Goal: Communication & Community: Answer question/provide support

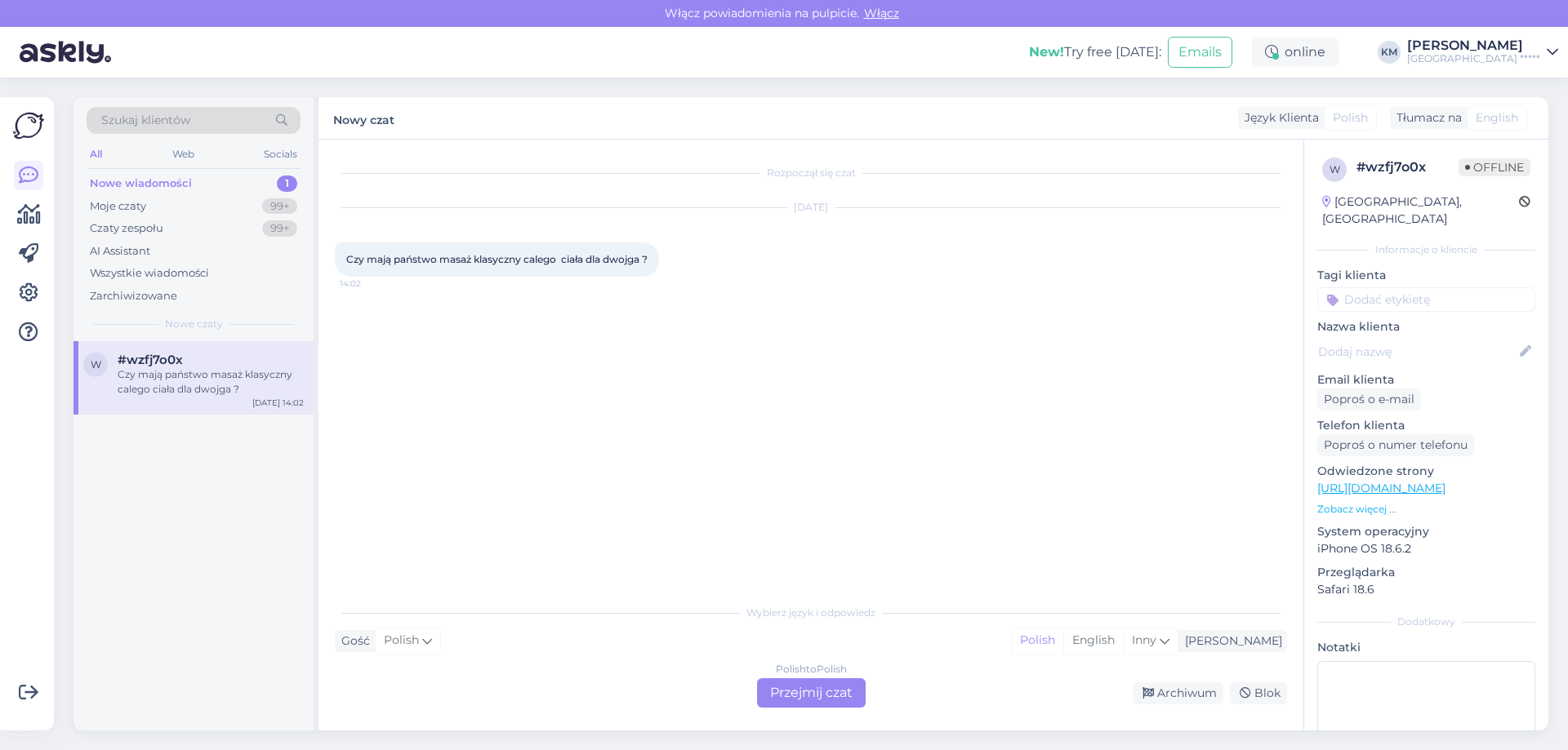
click at [807, 697] on div "Polish to Polish Przejmij czat" at bounding box center [811, 692] width 109 height 29
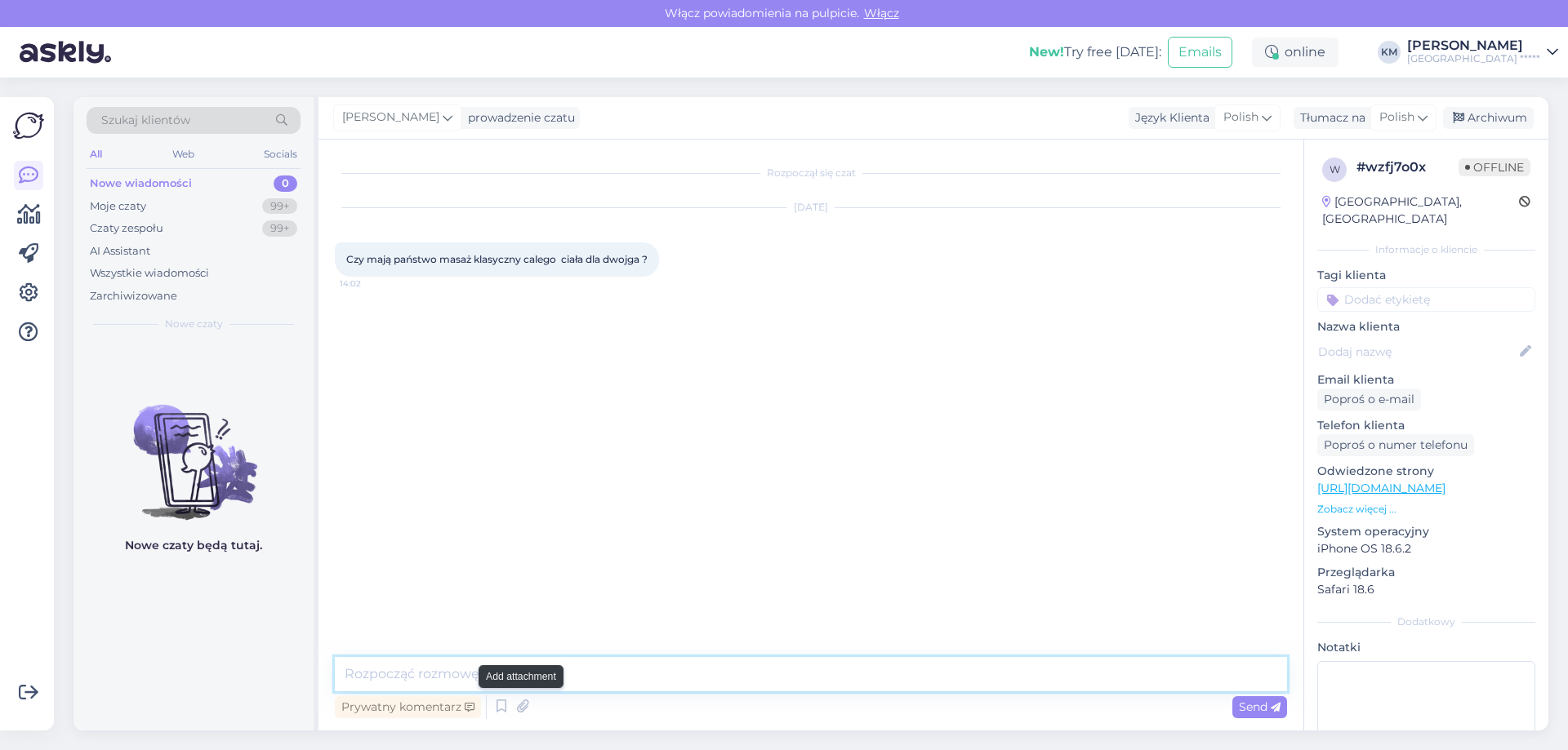
click at [515, 679] on textarea at bounding box center [810, 674] width 952 height 34
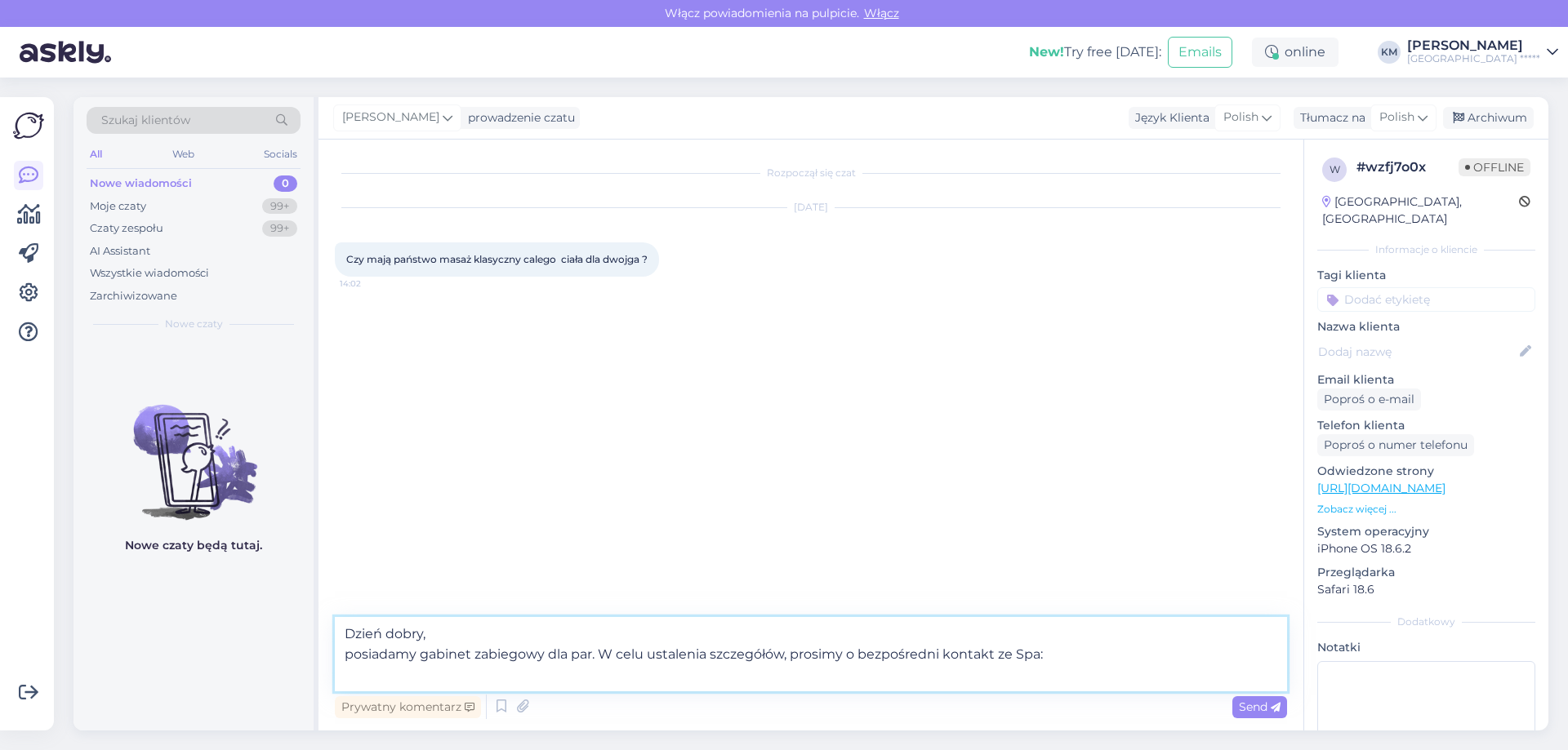
paste textarea "T: [PHONE_NUMBER] E: [EMAIL_ADDRESS][DOMAIN_NAME]"
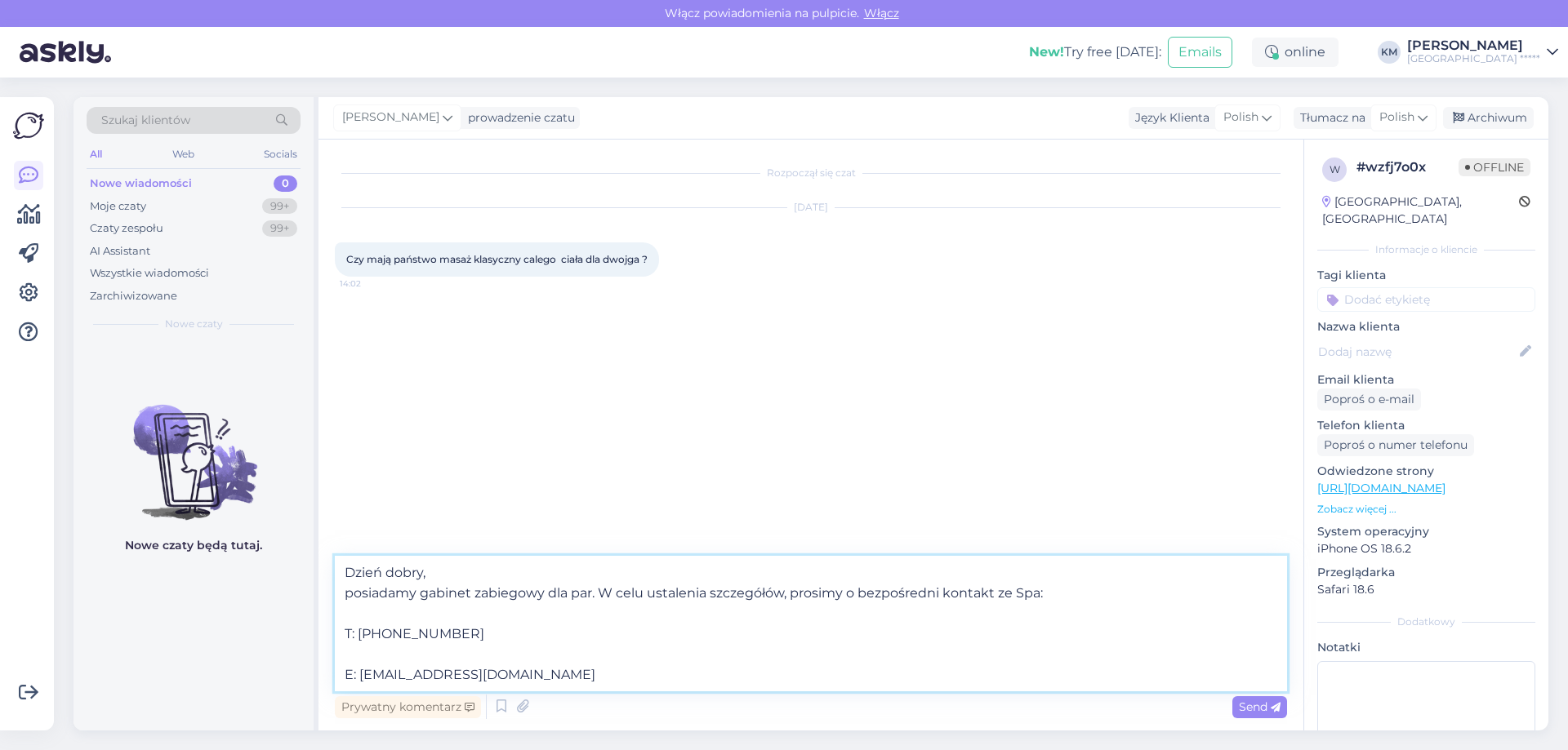
click at [385, 649] on textarea "Dzień dobry, posiadamy gabinet zabiegowy dla par. W celu ustalenia szczegółów, …" at bounding box center [810, 623] width 952 height 136
drag, startPoint x: 297, startPoint y: 651, endPoint x: 339, endPoint y: 639, distance: 43.7
click at [296, 651] on div "Szukaj klientów All Web Socials Nowe wiadomości 0 Moje czaty 99+ Czaty zespołu …" at bounding box center [811, 413] width 1474 height 633
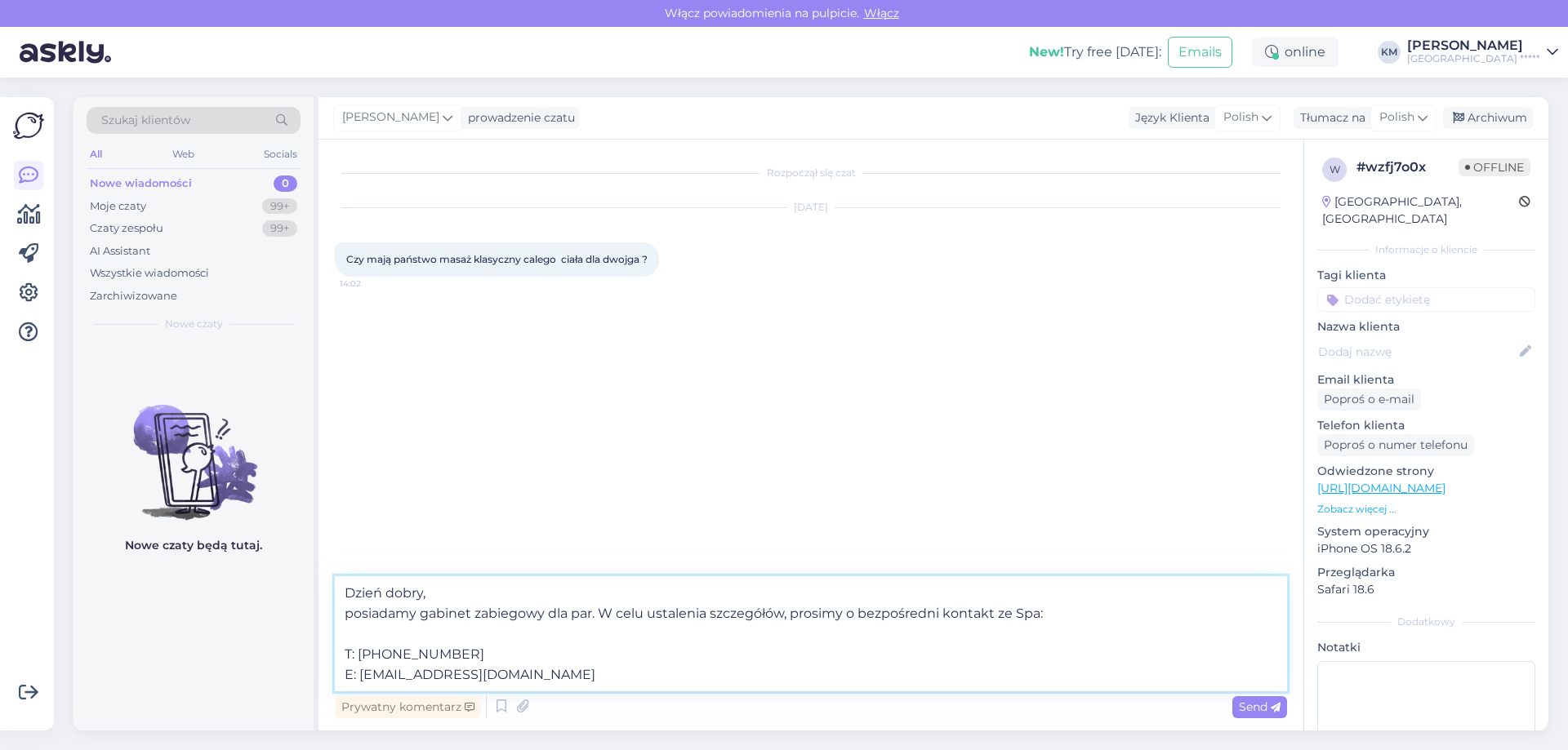
drag, startPoint x: 380, startPoint y: 632, endPoint x: 292, endPoint y: 633, distance: 88.0
click at [292, 633] on div "Szukaj klientów All Web Socials Nowe wiadomości 0 Moje czaty 99+ Czaty zespołu …" at bounding box center [811, 413] width 1474 height 633
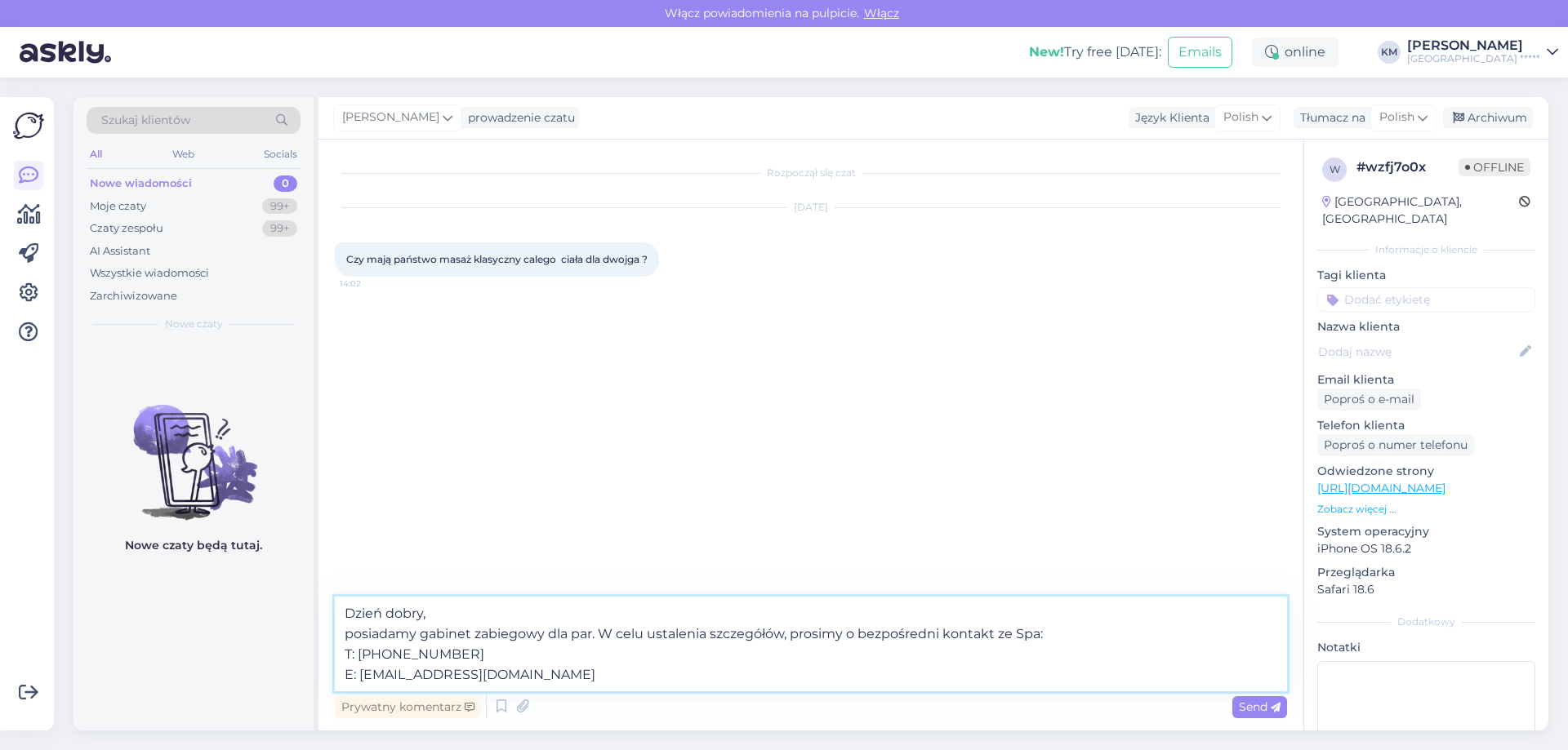
click at [422, 632] on textarea "Dzień dobry, posiadamy gabinet zabiegowy dla par. W celu ustalenia szczegółów, …" at bounding box center [810, 644] width 952 height 94
type textarea "Dzień dobry, posiadamy jeden gabinet zabiegowy dla par. W celu ustalenia szczeg…"
click at [1271, 706] on icon at bounding box center [1276, 708] width 10 height 10
